Goal: Task Accomplishment & Management: Manage account settings

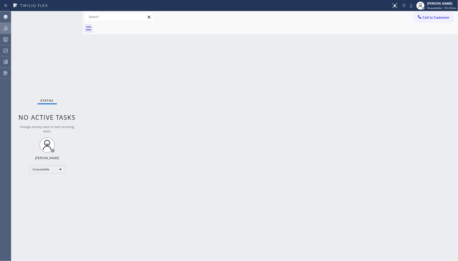
click at [9, 27] on div at bounding box center [5, 28] width 11 height 6
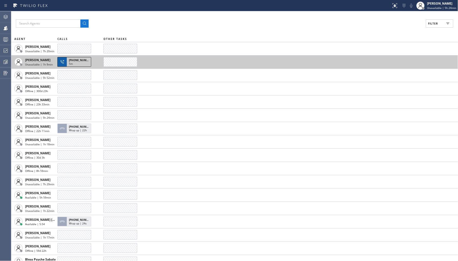
click at [73, 65] on div "5m" at bounding box center [79, 64] width 20 height 5
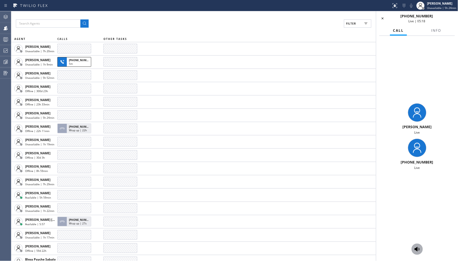
click at [418, 252] on icon at bounding box center [417, 250] width 6 height 6
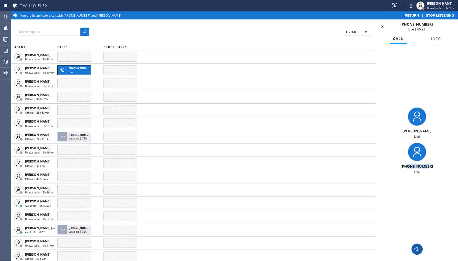
drag, startPoint x: 408, startPoint y: 167, endPoint x: 430, endPoint y: 167, distance: 21.8
click at [430, 167] on div "[PHONE_NUMBER]" at bounding box center [418, 166] width 78 height 5
drag, startPoint x: 407, startPoint y: 166, endPoint x: 437, endPoint y: 167, distance: 29.7
click at [437, 167] on div "[PHONE_NUMBER]" at bounding box center [418, 166] width 78 height 5
copy span "4086665828"
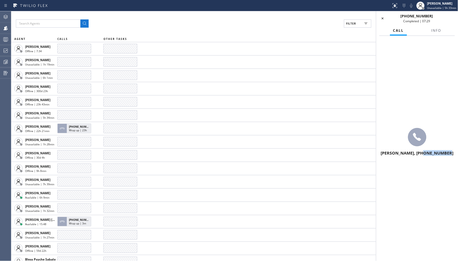
drag, startPoint x: 427, startPoint y: 154, endPoint x: 456, endPoint y: 153, distance: 28.5
click at [456, 153] on div "[PERSON_NAME], [PHONE_NUMBER]" at bounding box center [417, 142] width 82 height 213
copy span "4086665828"
click at [383, 16] on icon at bounding box center [383, 18] width 6 height 6
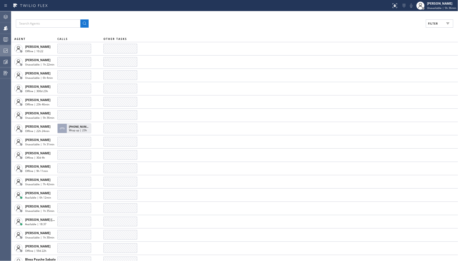
click at [6, 48] on icon at bounding box center [6, 51] width 6 height 6
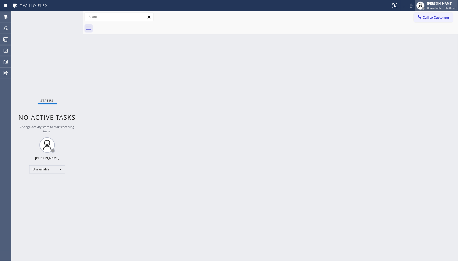
click at [442, 7] on span "Unavailable | 5h 46min" at bounding box center [441, 8] width 29 height 4
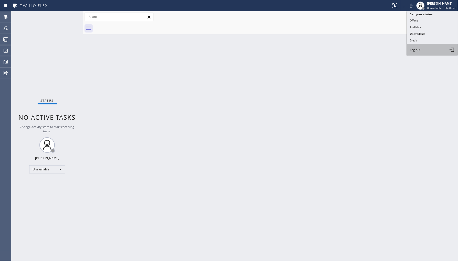
drag, startPoint x: 420, startPoint y: 47, endPoint x: 220, endPoint y: 228, distance: 270.0
click at [420, 47] on button "Log out" at bounding box center [432, 49] width 51 height 11
